Goal: Download file/media

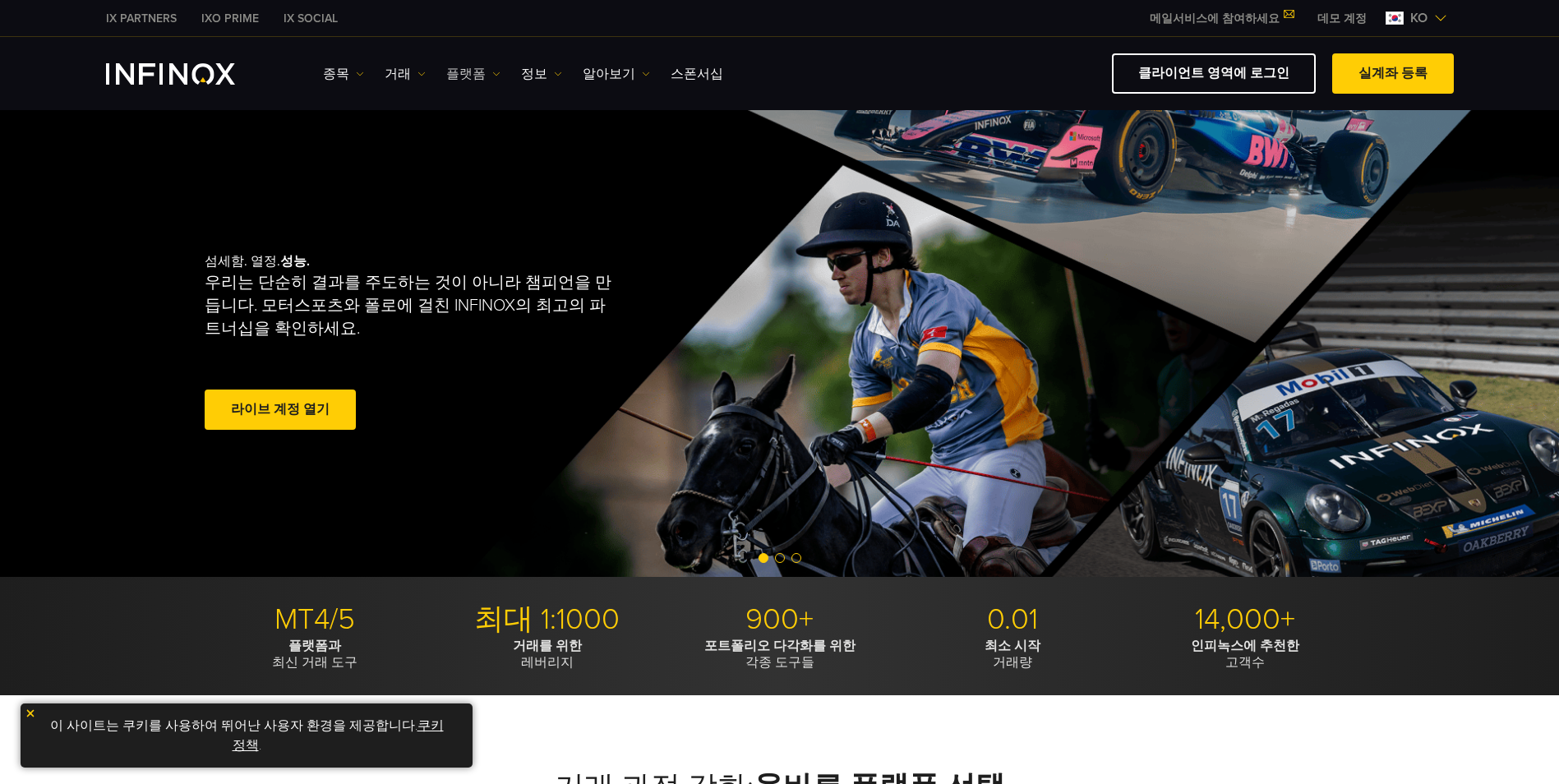
click at [492, 77] on img at bounding box center [497, 74] width 8 height 8
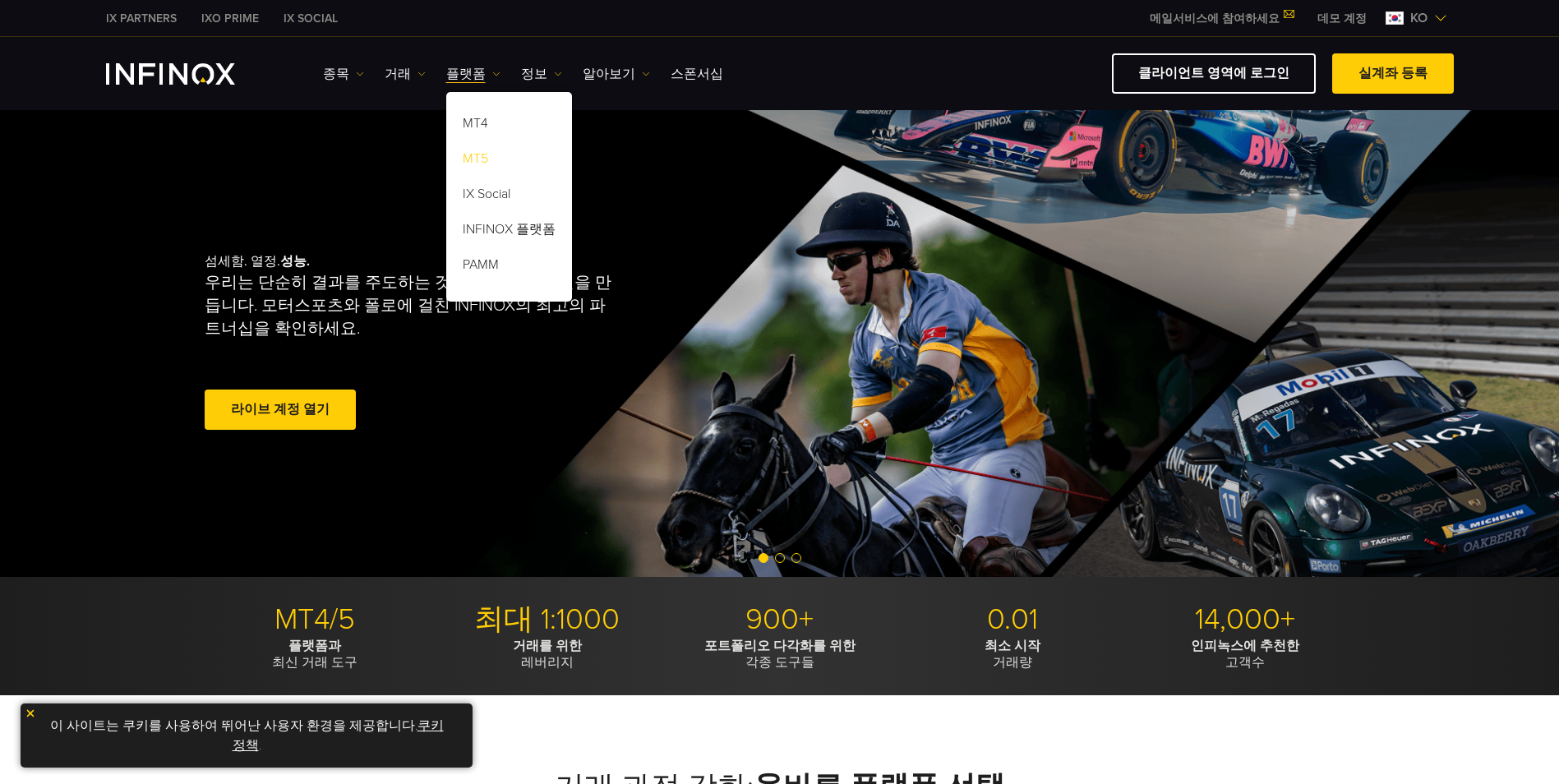
click at [486, 151] on link "MT5" at bounding box center [509, 161] width 126 height 36
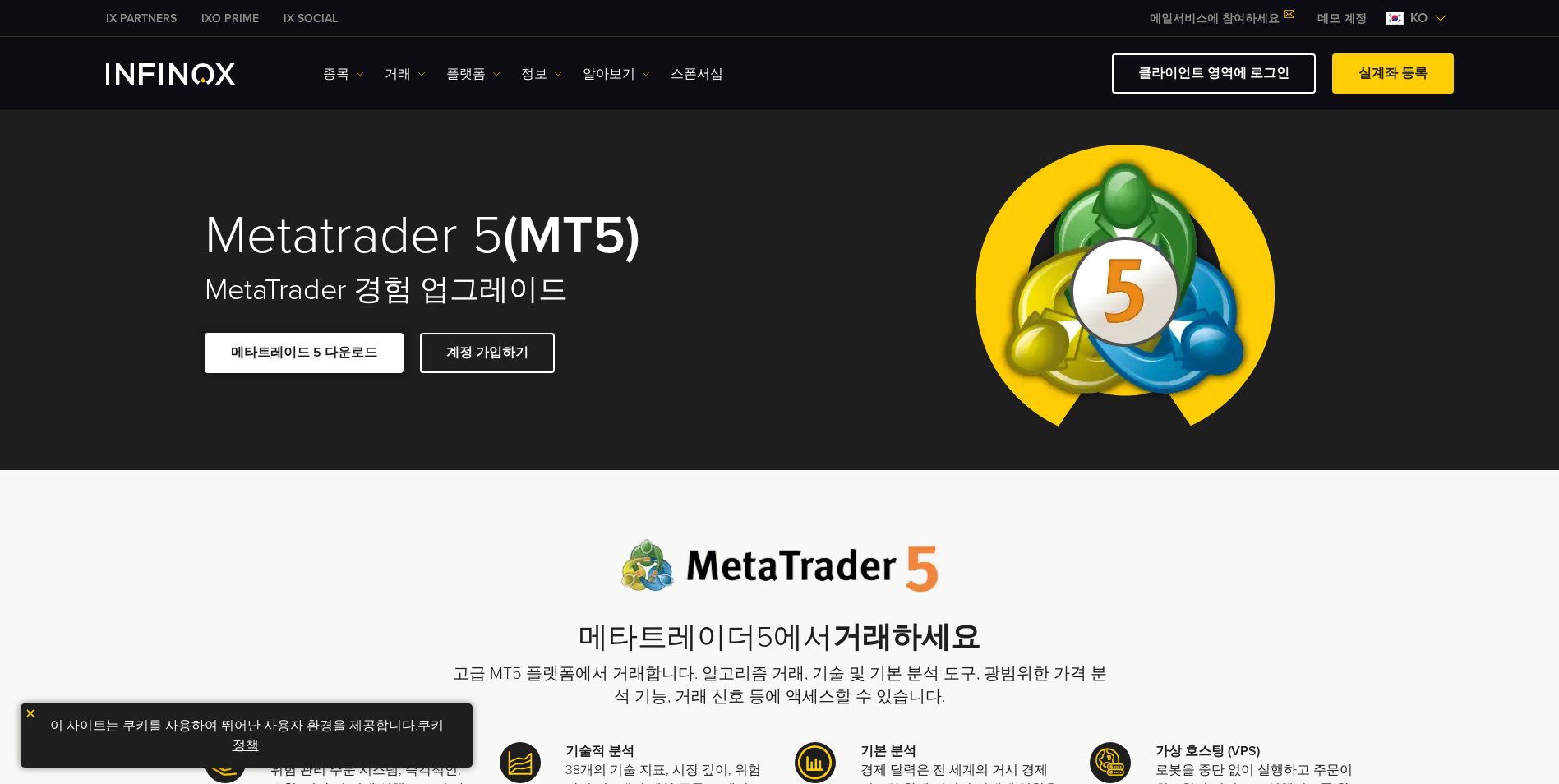
click at [272, 366] on link "메타트레이드 5 다운로드" at bounding box center [304, 353] width 199 height 40
